Goal: Task Accomplishment & Management: Manage account settings

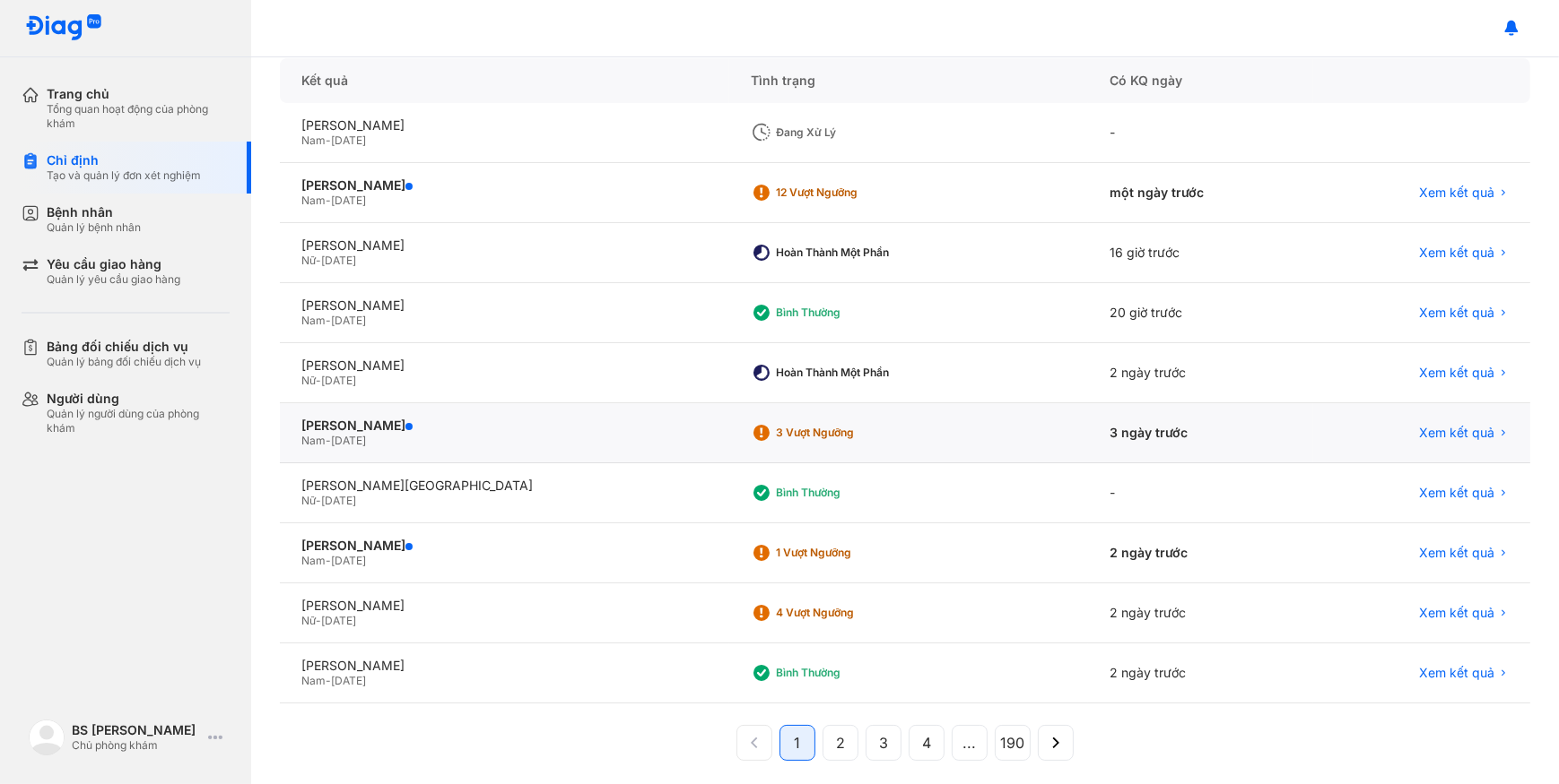
scroll to position [209, 0]
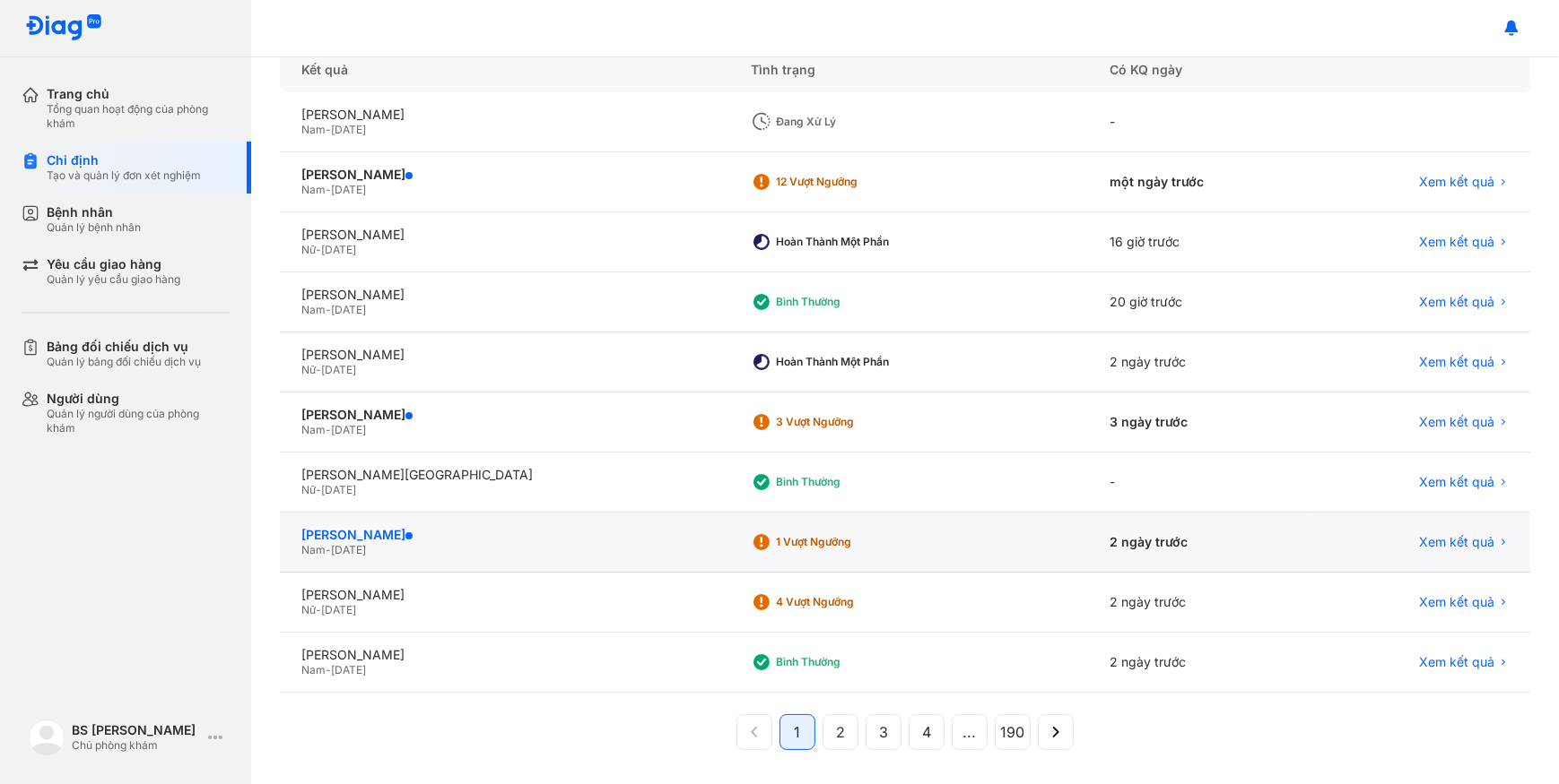
click at [550, 532] on div "[PERSON_NAME]" at bounding box center [505, 535] width 407 height 16
click at [538, 608] on div "Nữ - [DATE]" at bounding box center [505, 610] width 407 height 14
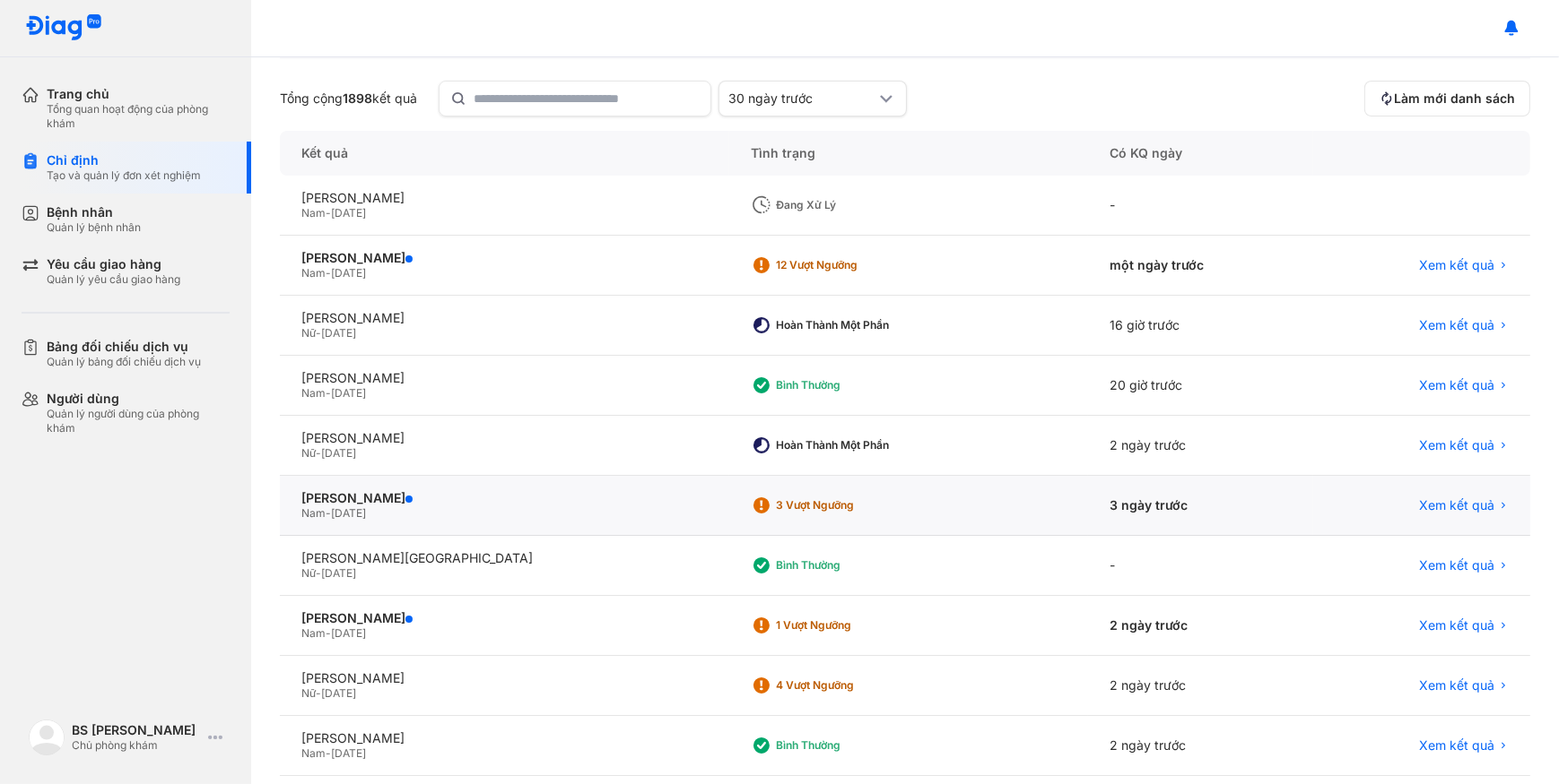
scroll to position [0, 0]
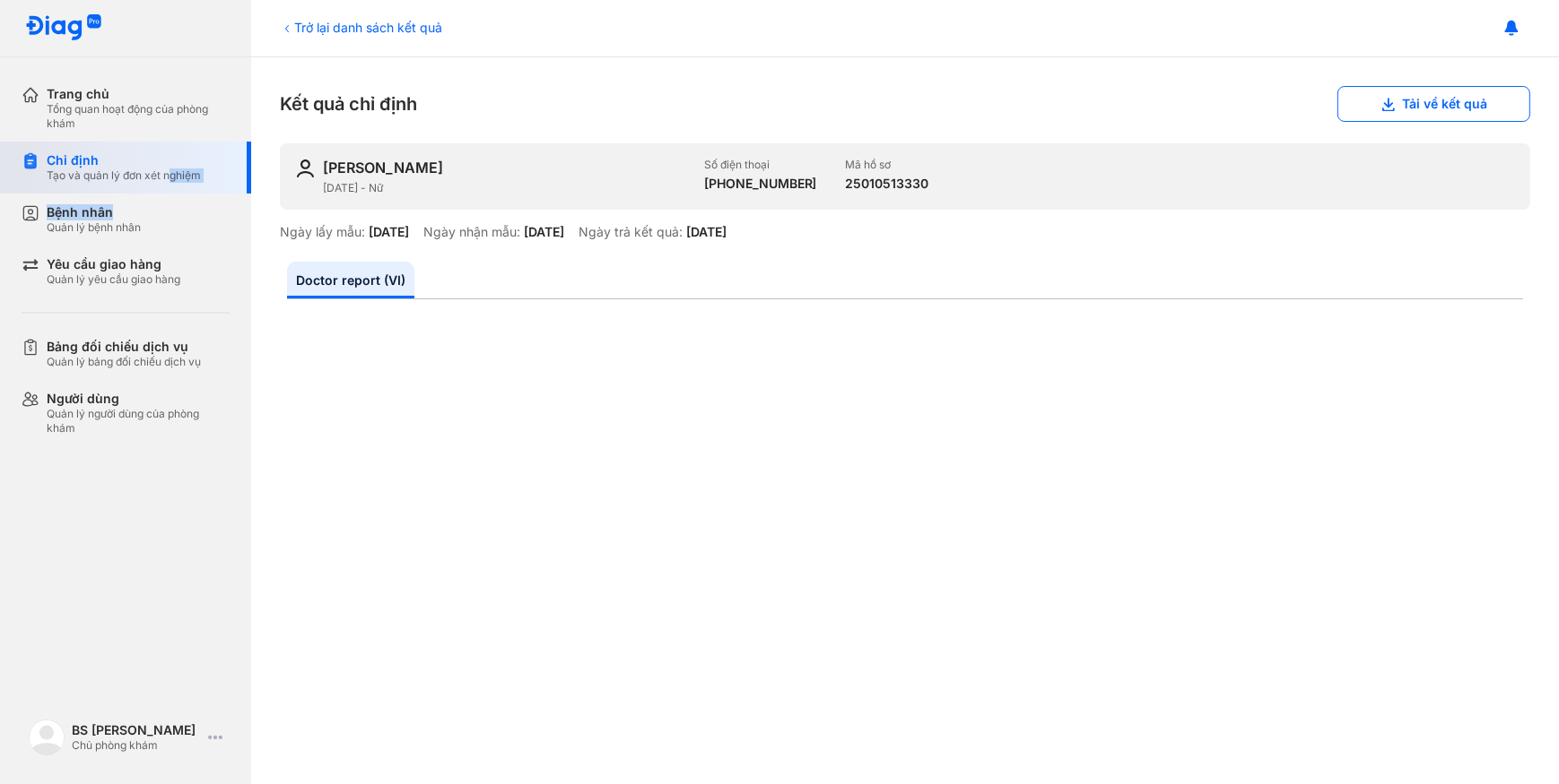
drag, startPoint x: 164, startPoint y: 219, endPoint x: 172, endPoint y: 178, distance: 41.8
click at [172, 178] on div "Trang chủ Tổng quan hoạt động của phòng khám Chỉ định Tạo và quản lý đơn xét ng…" at bounding box center [125, 260] width 251 height 371
click at [173, 175] on div "Tạo và quản lý đơn xét nghiệm" at bounding box center [123, 175] width 154 height 14
click at [156, 162] on div "Chỉ định" at bounding box center [123, 160] width 154 height 16
click at [100, 148] on div "Chỉ định Tạo và quản lý đơn xét nghiệm" at bounding box center [136, 168] width 229 height 52
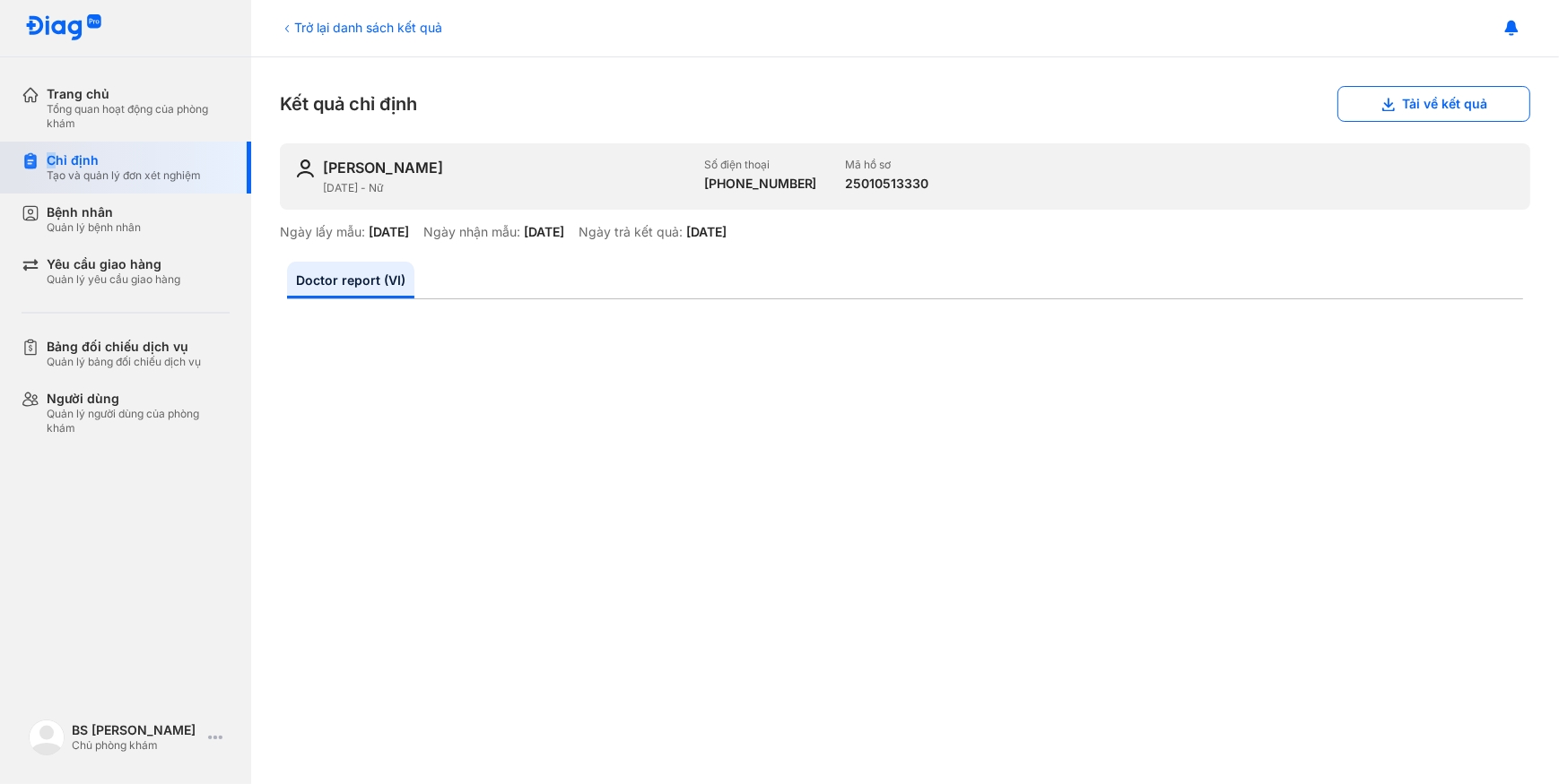
click at [52, 142] on div "Chỉ định Tạo và quản lý đơn xét nghiệm" at bounding box center [136, 168] width 229 height 52
drag, startPoint x: 52, startPoint y: 141, endPoint x: 52, endPoint y: 170, distance: 29.0
click at [52, 170] on div "Tạo và quản lý đơn xét nghiệm" at bounding box center [123, 175] width 154 height 14
click at [63, 169] on div "Tạo và quản lý đơn xét nghiệm" at bounding box center [123, 175] width 154 height 14
click at [109, 188] on div "Chỉ định Tạo và quản lý đơn xét nghiệm" at bounding box center [136, 168] width 229 height 52
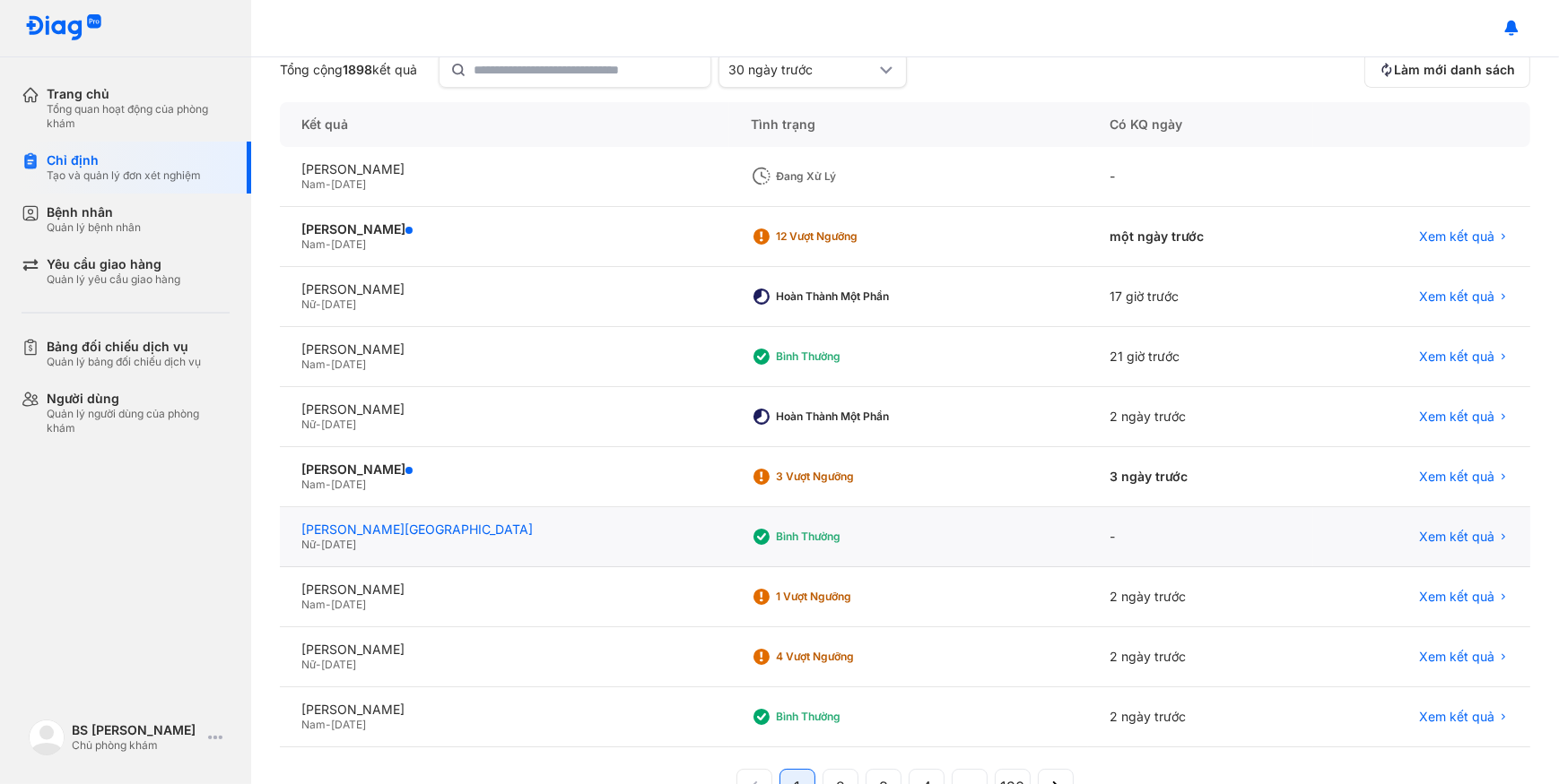
scroll to position [127, 0]
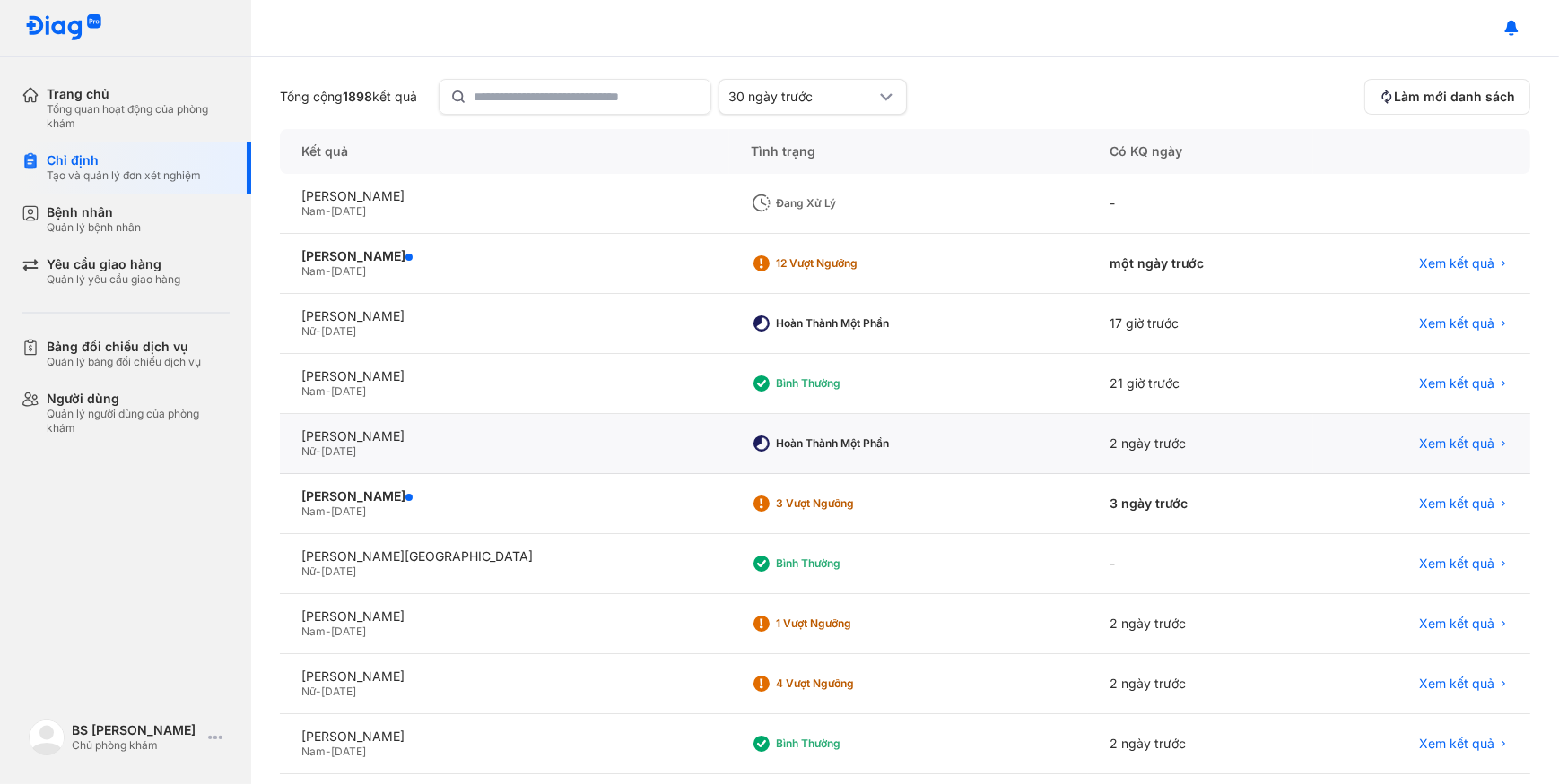
click at [610, 424] on div "TRẦN THỊ PHƯƠNG THANH Nữ - 27/09/1985" at bounding box center [504, 444] width 449 height 60
click at [578, 446] on div "Nữ - 27/09/1985" at bounding box center [505, 452] width 407 height 14
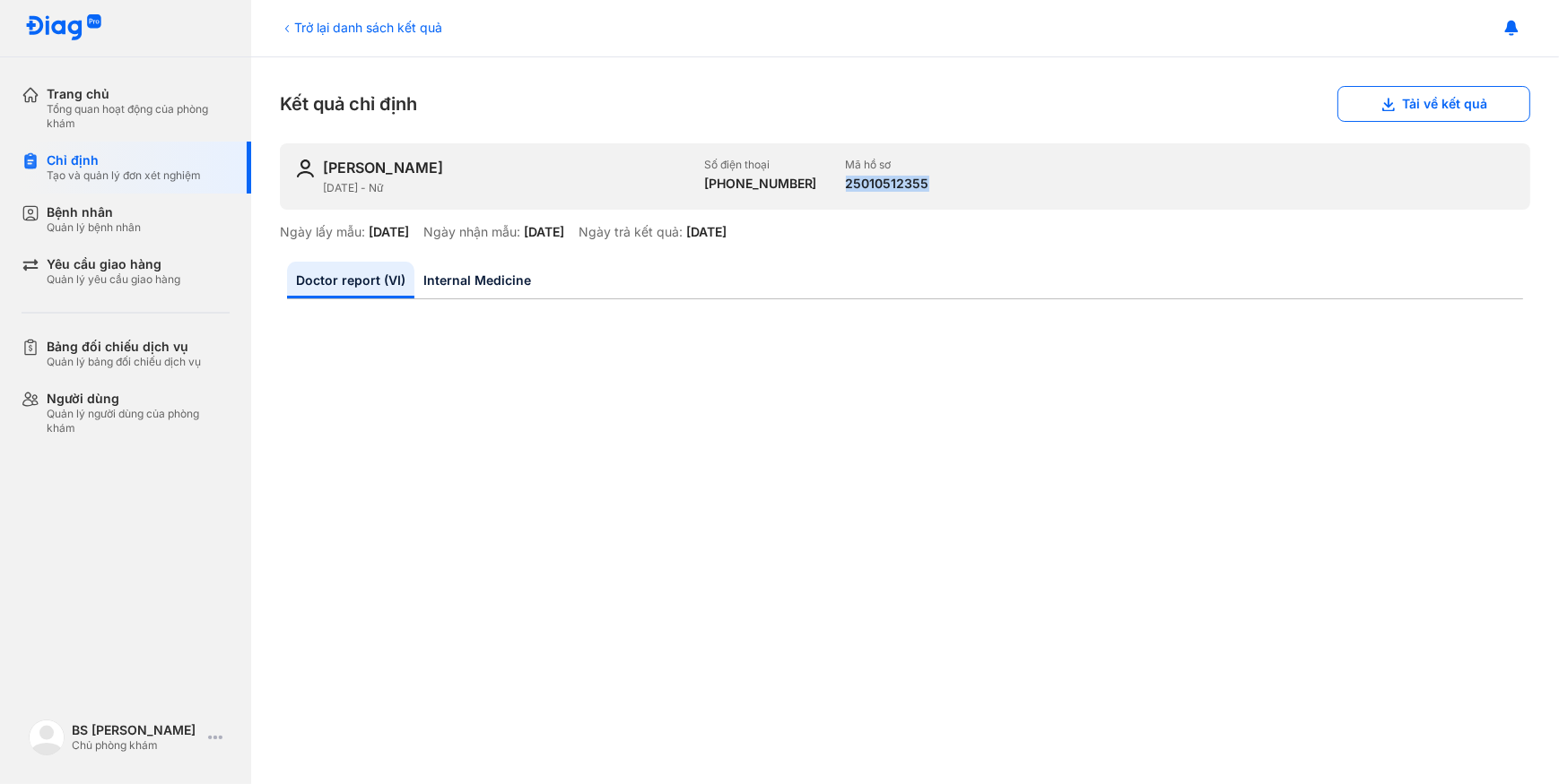
drag, startPoint x: 825, startPoint y: 179, endPoint x: 912, endPoint y: 183, distance: 87.1
click at [912, 183] on div "TRẦN THỊ PHƯƠNG THANH 27/09/1985 - Nữ Số điện thoại +84937688828 Mã hồ sơ 25010…" at bounding box center [904, 176] width 1250 height 66
drag, startPoint x: 912, startPoint y: 183, endPoint x: 891, endPoint y: 182, distance: 21.0
